Goal: Information Seeking & Learning: Check status

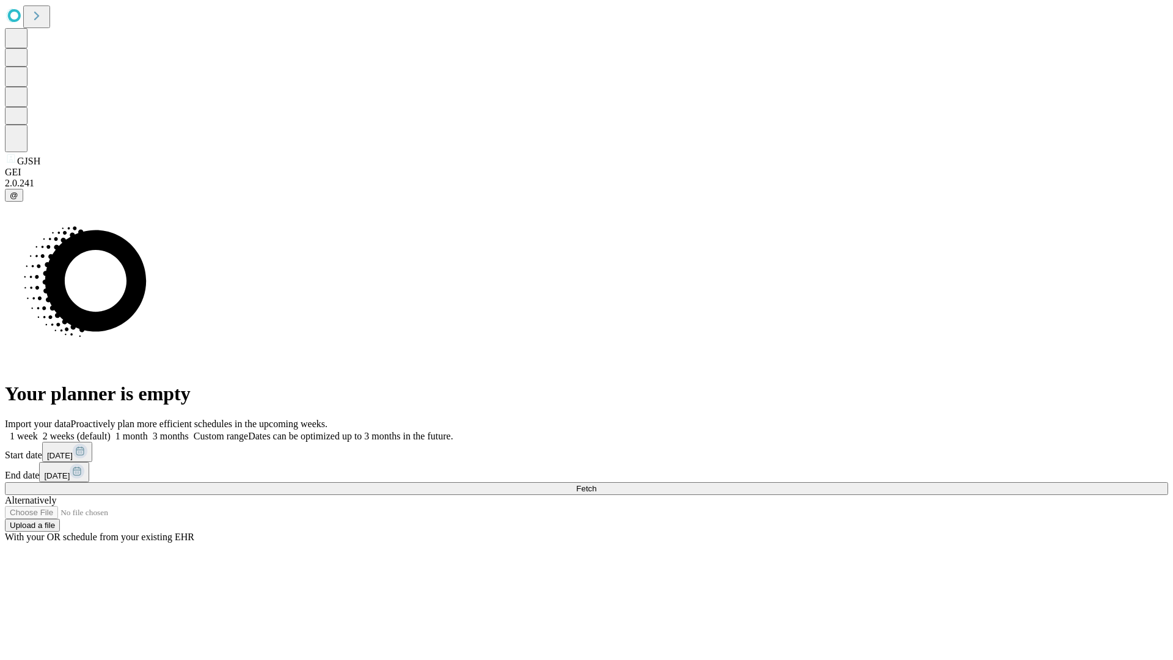
click at [596, 484] on span "Fetch" at bounding box center [586, 488] width 20 height 9
